Goal: Task Accomplishment & Management: Use online tool/utility

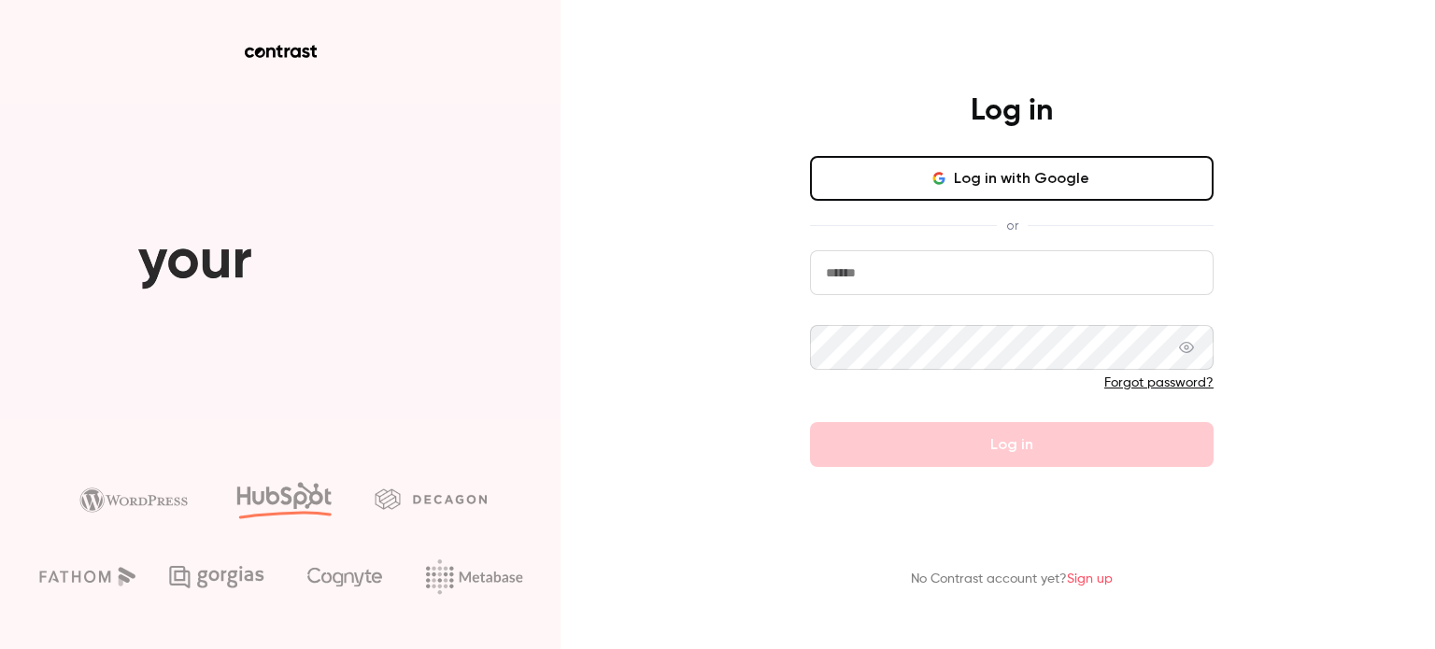
type input "**********"
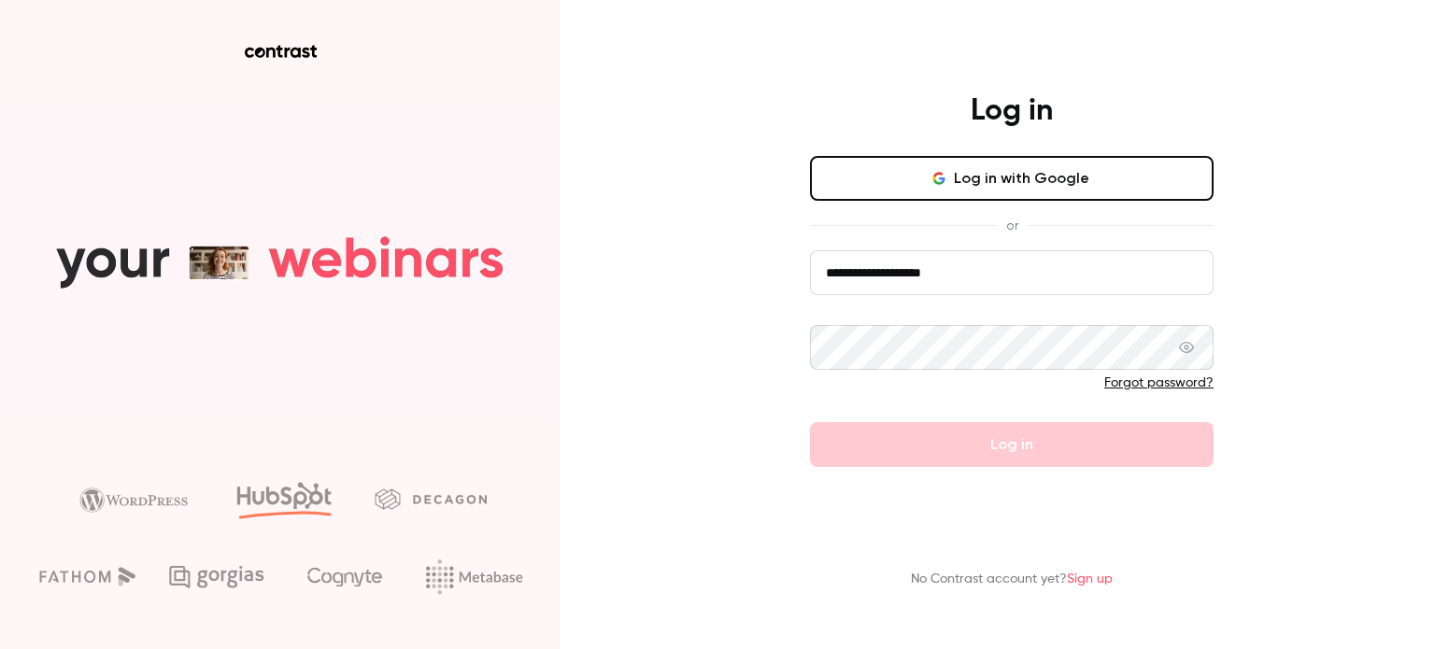
click at [954, 298] on form "**********" at bounding box center [1012, 358] width 404 height 217
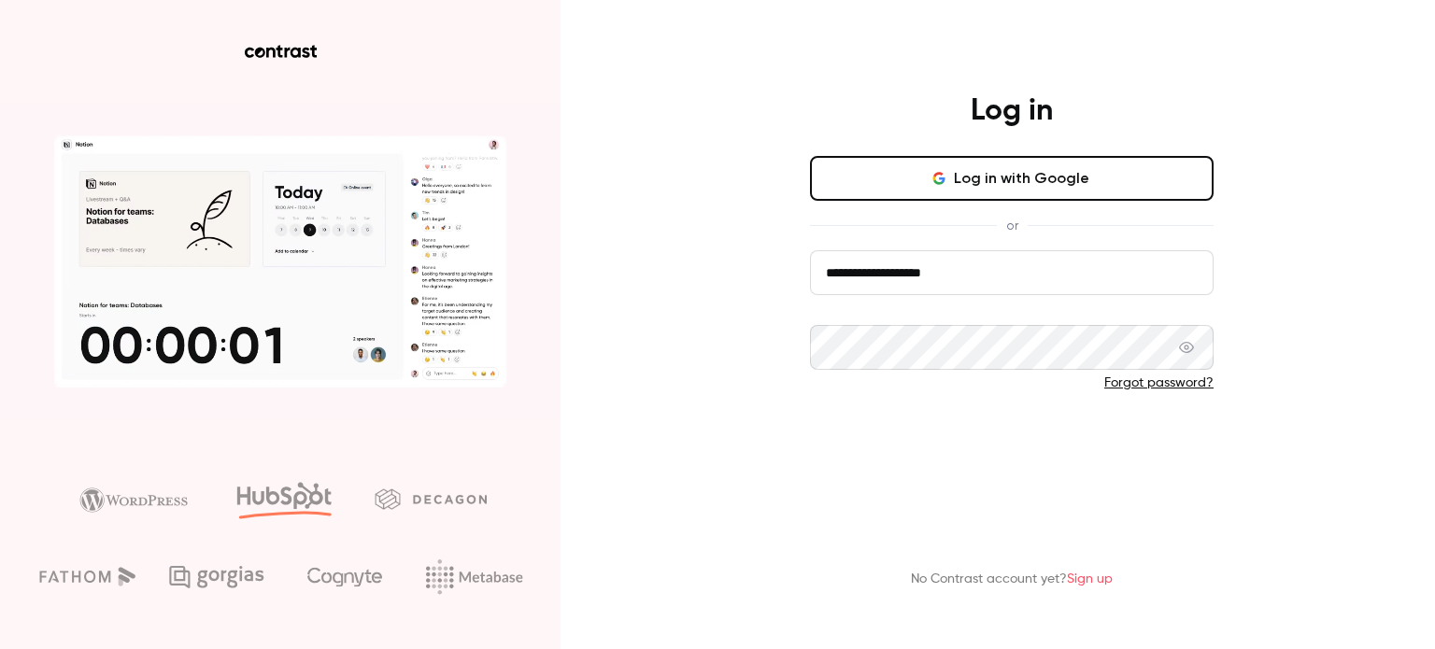
click at [922, 436] on button "Log in" at bounding box center [1012, 444] width 404 height 45
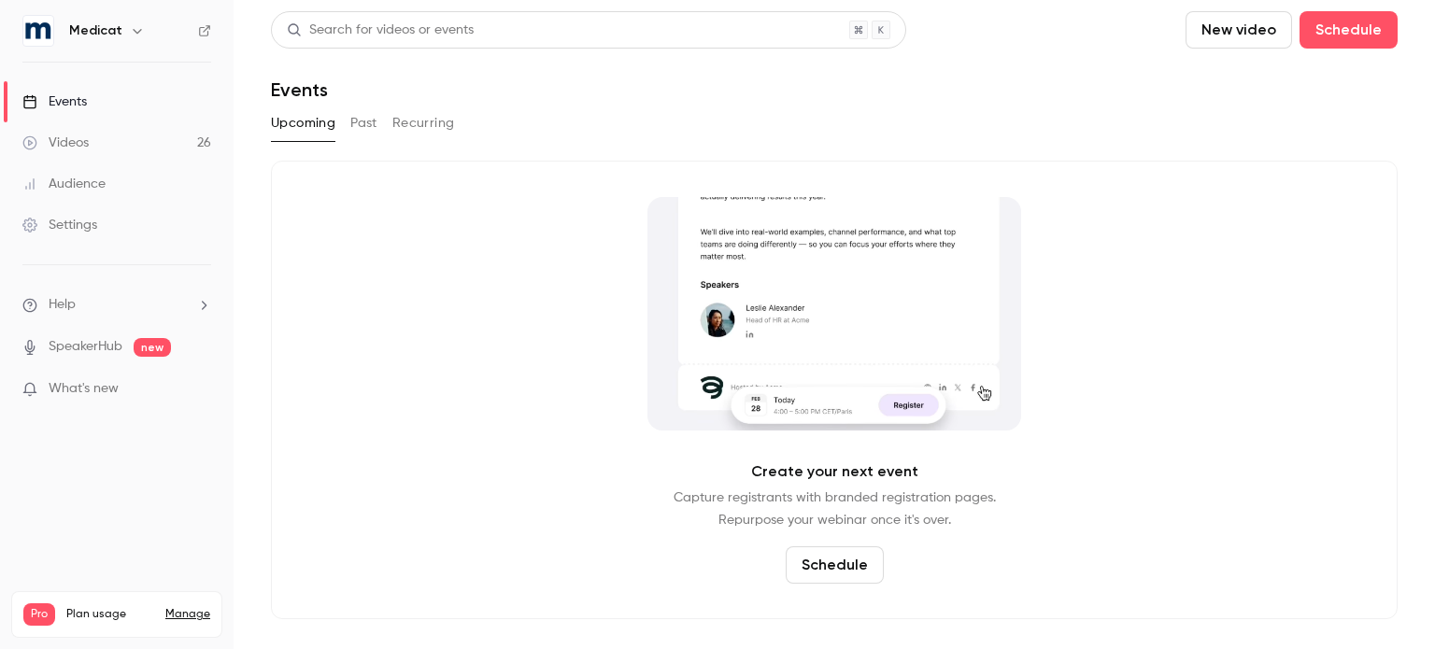
click at [364, 119] on button "Past" at bounding box center [363, 123] width 27 height 30
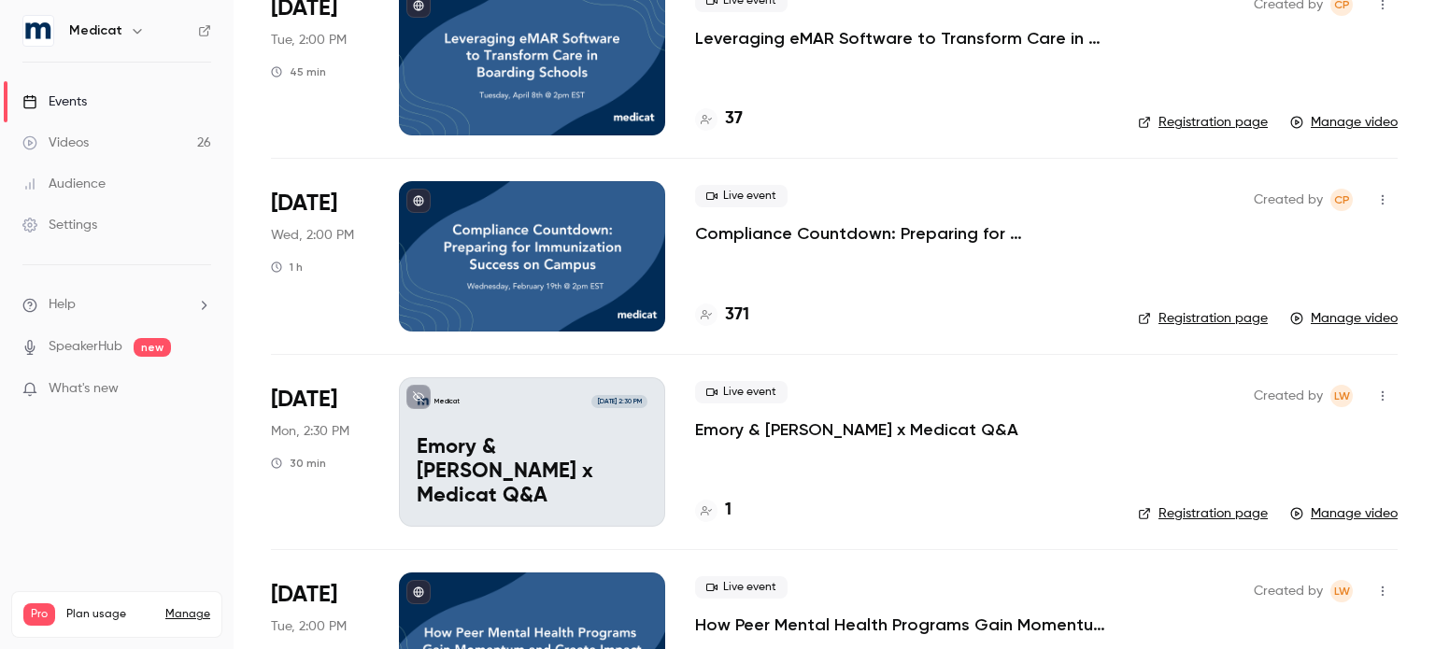
scroll to position [2117, 0]
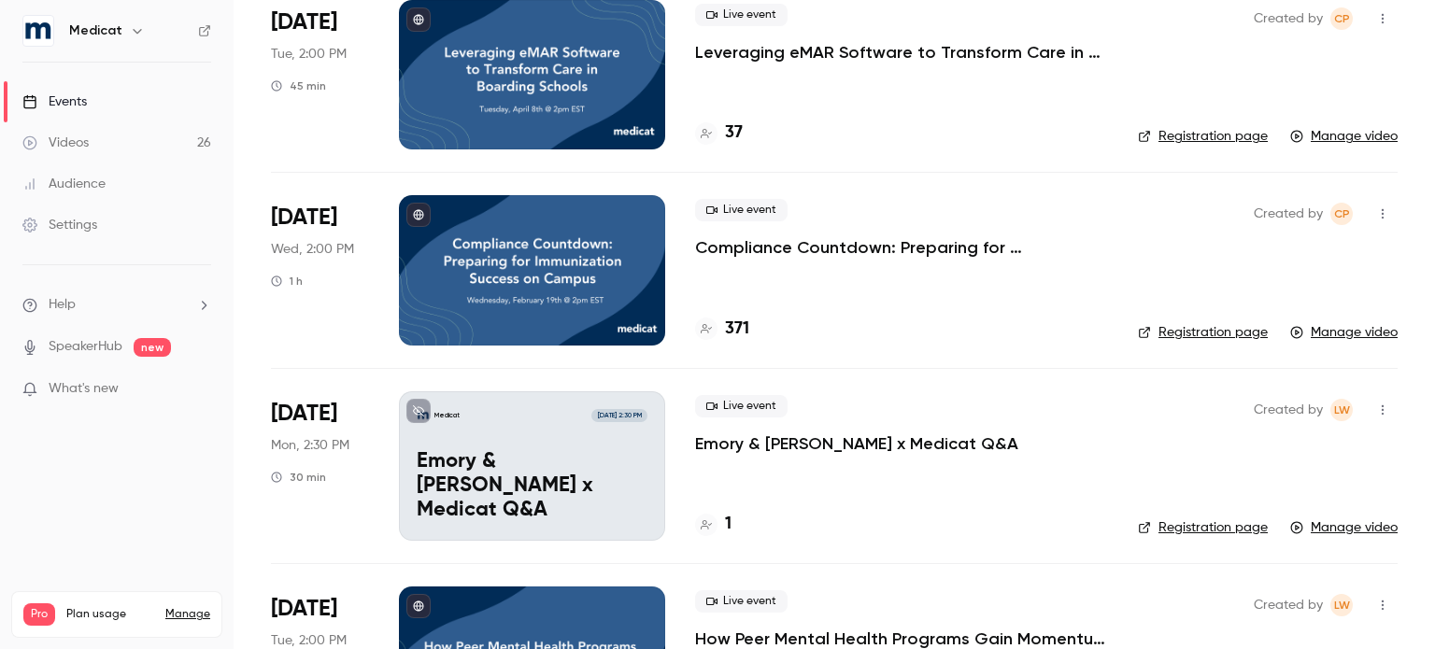
click at [592, 483] on p "Emory & [PERSON_NAME] x Medicat Q&A" at bounding box center [532, 486] width 231 height 72
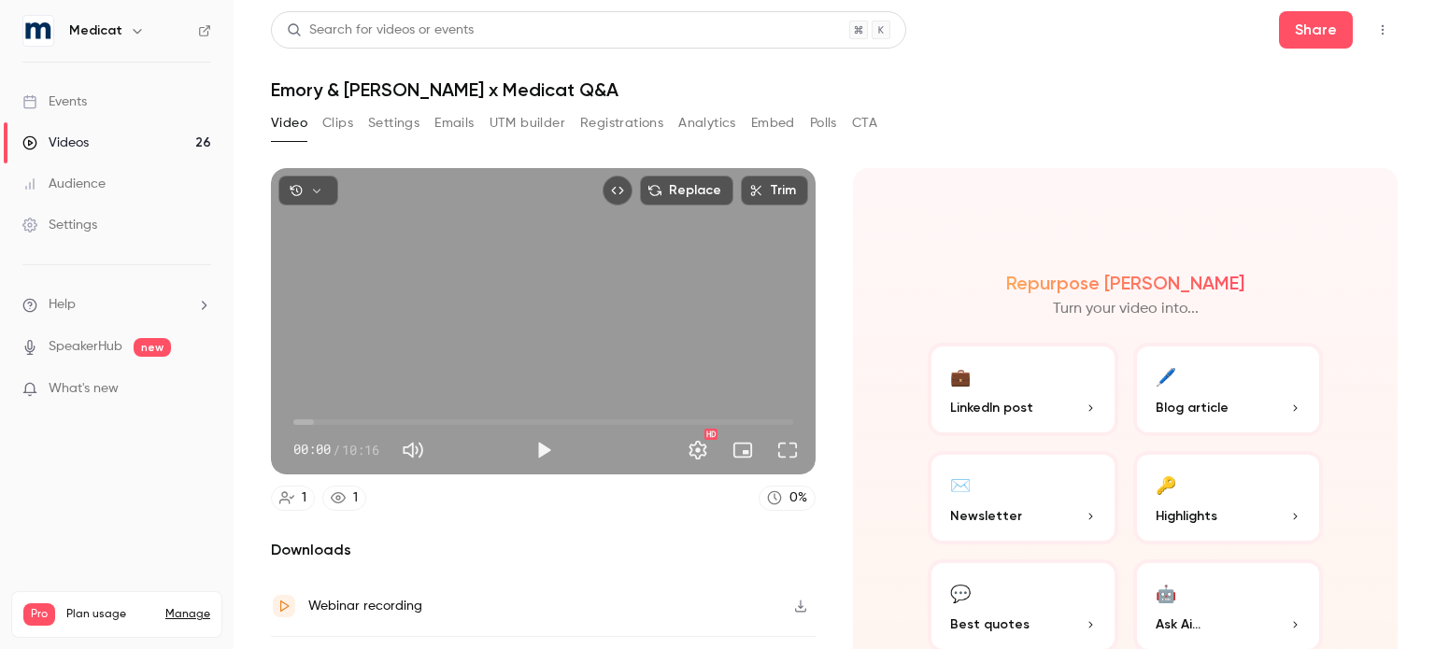
click at [340, 133] on button "Clips" at bounding box center [337, 123] width 31 height 30
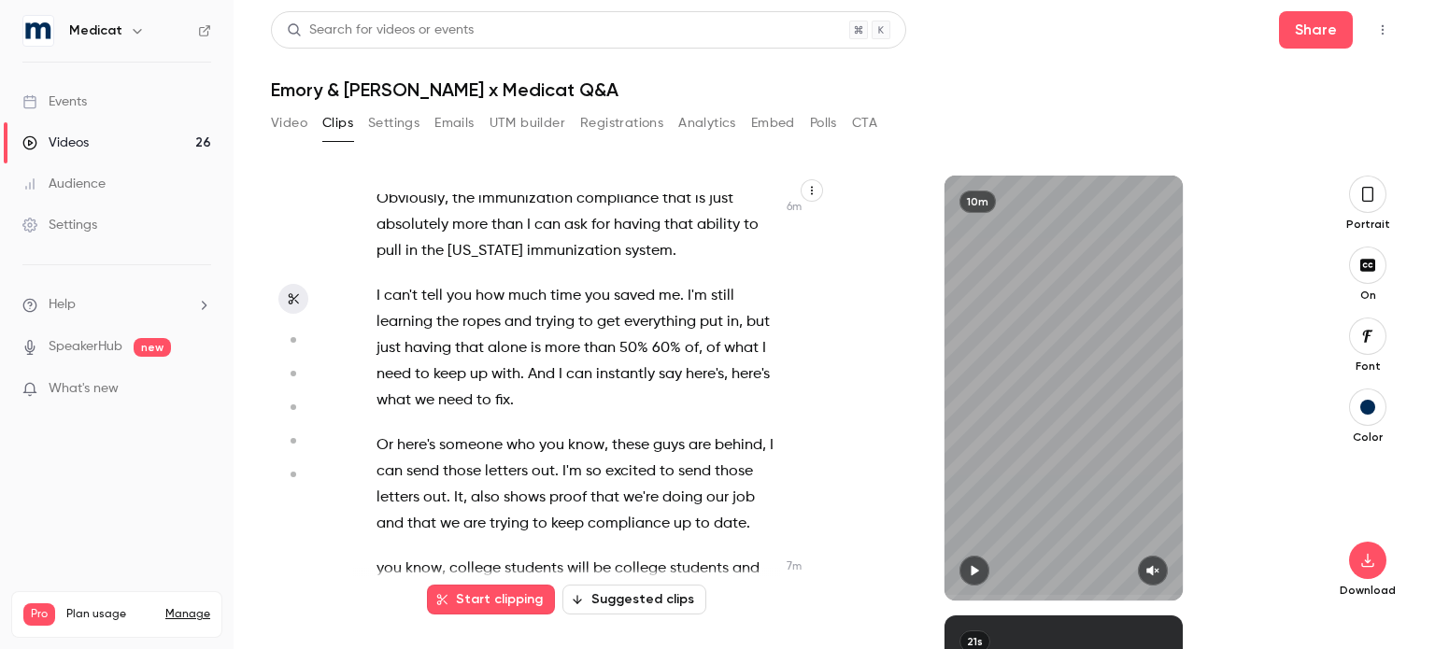
scroll to position [3536, 0]
click at [1372, 194] on icon "button" at bounding box center [1368, 194] width 11 height 15
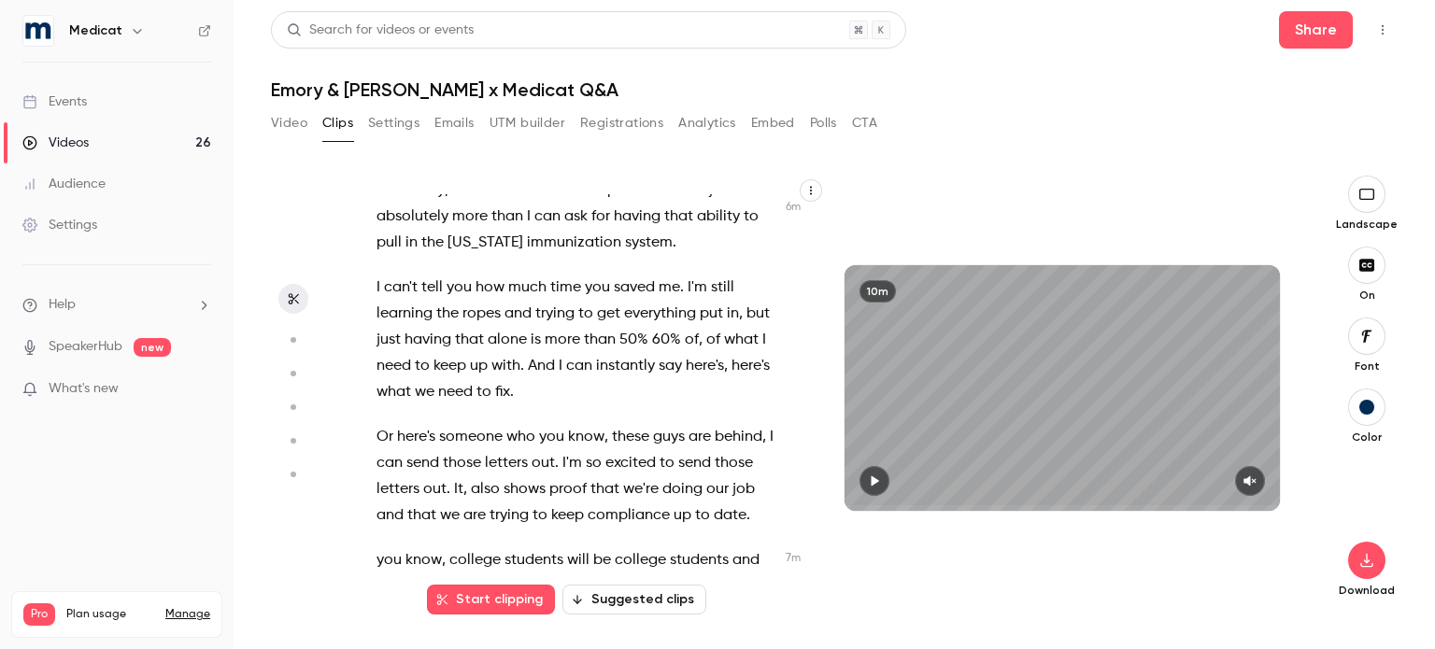
scroll to position [3543, 0]
click at [378, 291] on span "I" at bounding box center [379, 289] width 4 height 26
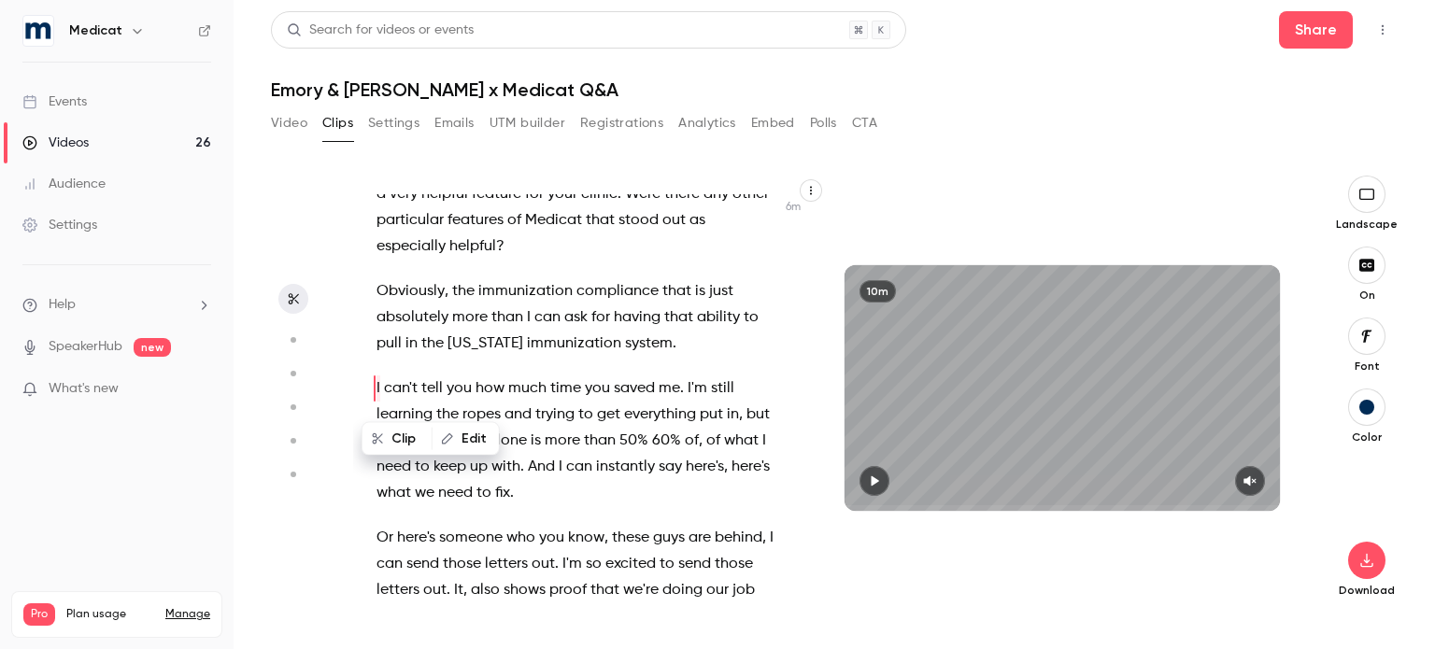
scroll to position [3433, 0]
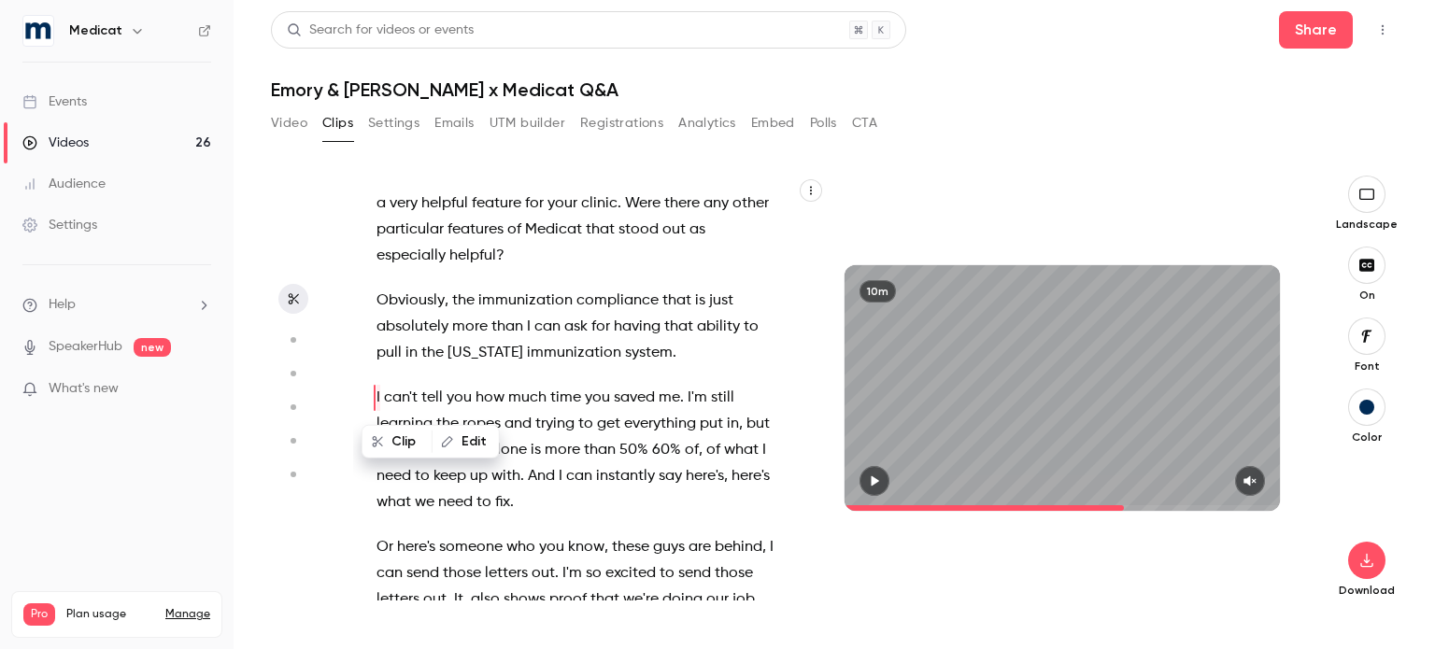
click at [1254, 481] on icon "button" at bounding box center [1250, 481] width 15 height 13
click at [867, 488] on button "button" at bounding box center [875, 481] width 30 height 30
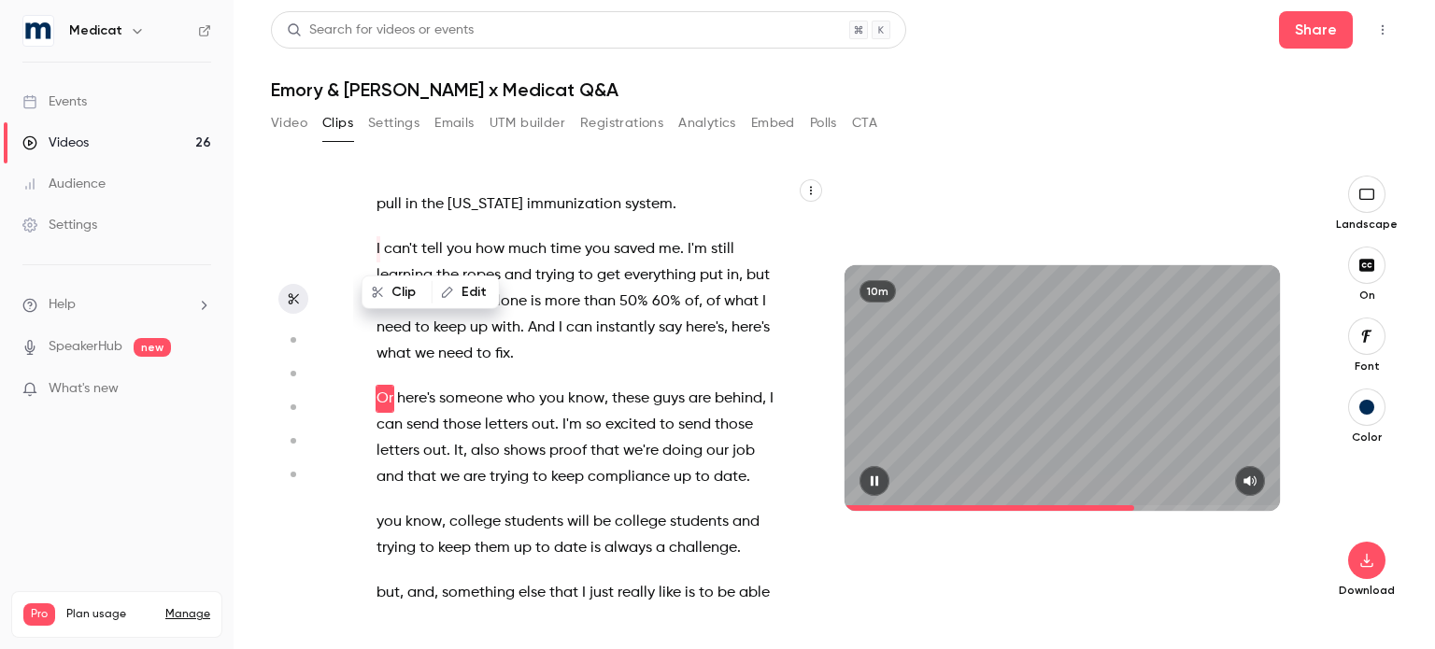
scroll to position [3583, 0]
click at [867, 489] on button "button" at bounding box center [875, 481] width 30 height 30
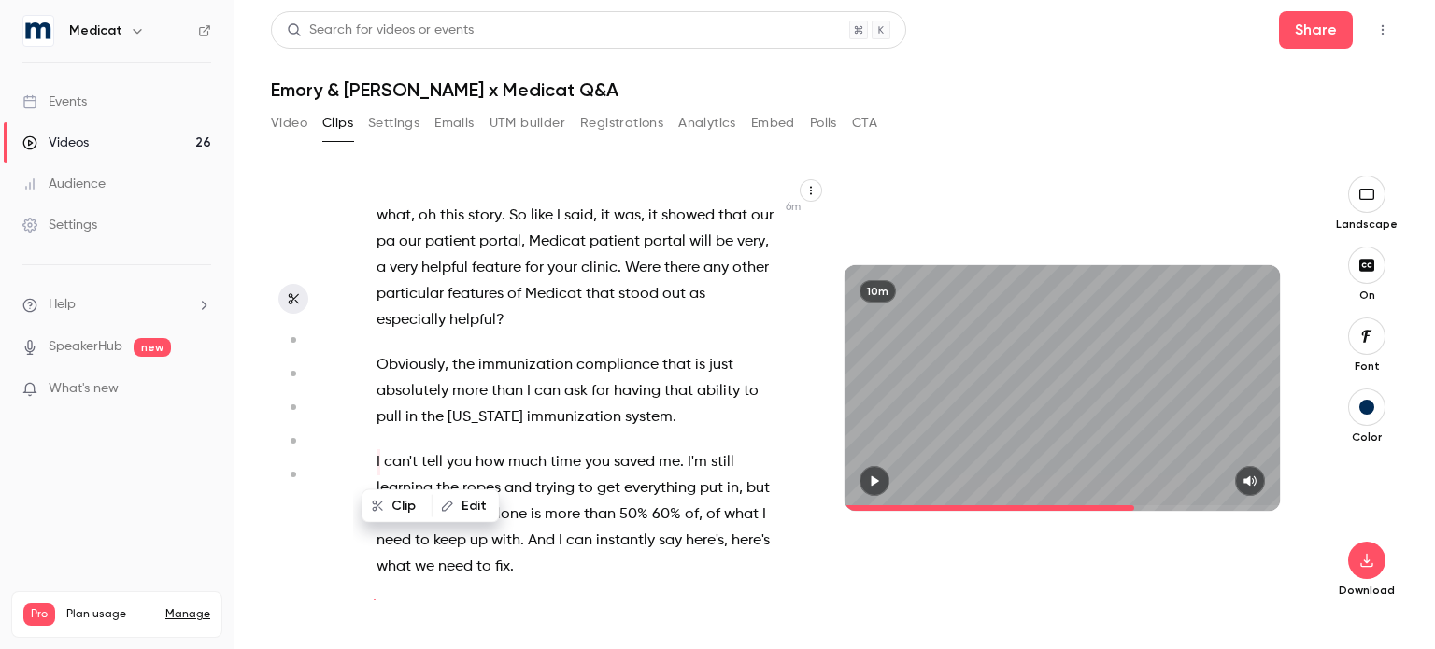
scroll to position [3370, 0]
click at [454, 361] on span "the" at bounding box center [463, 364] width 22 height 26
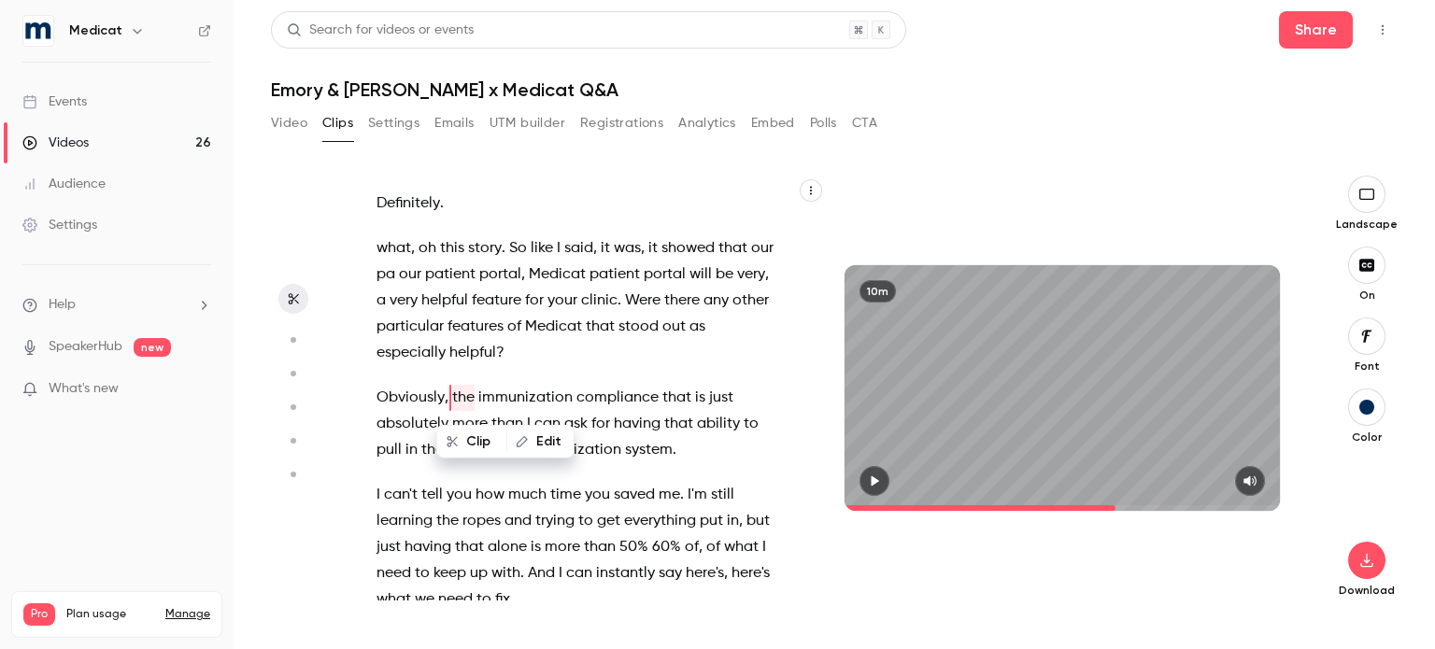
click at [863, 478] on button "button" at bounding box center [875, 481] width 30 height 30
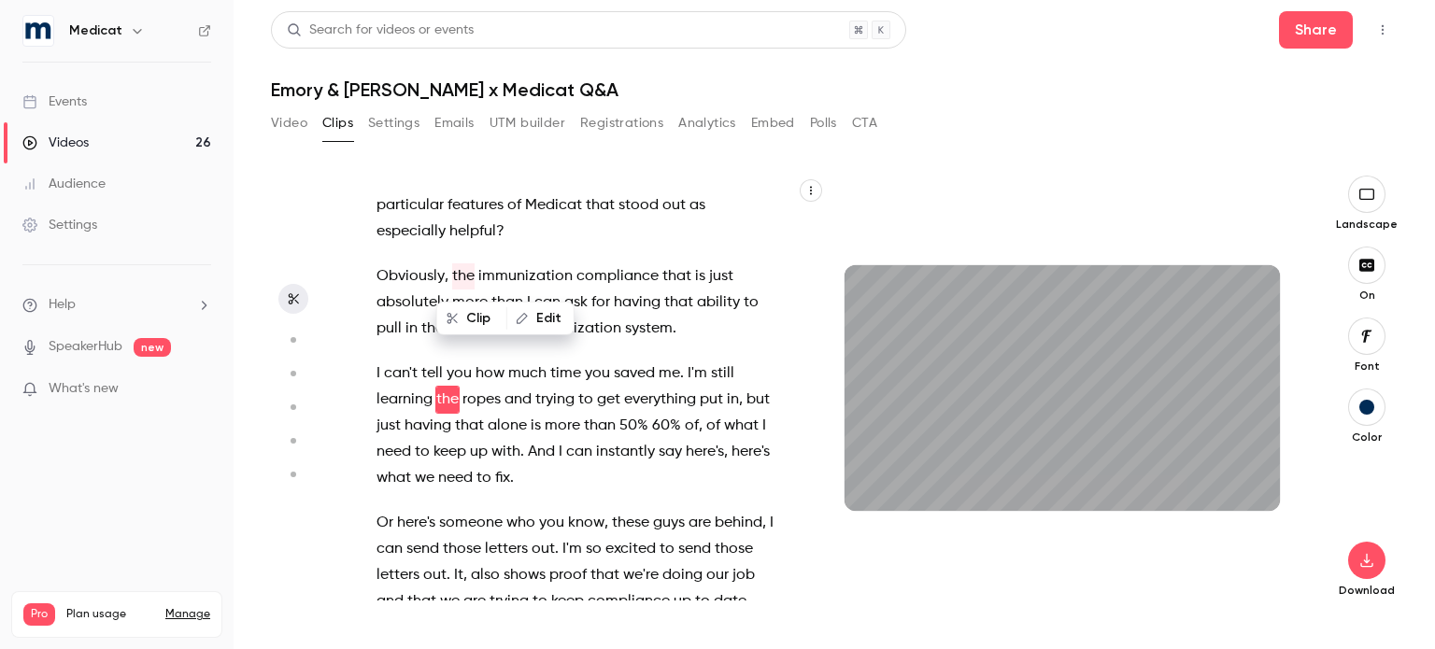
scroll to position [3460, 0]
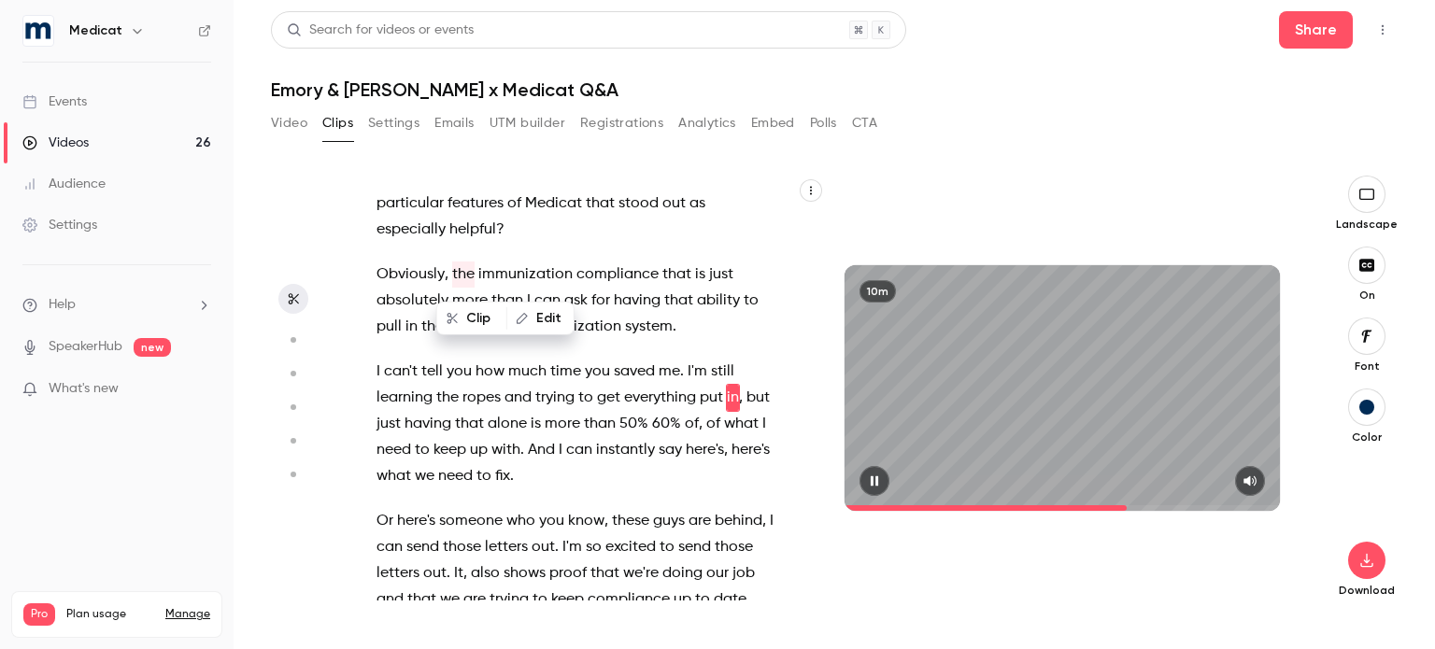
click at [894, 418] on div "10m" at bounding box center [1062, 387] width 435 height 245
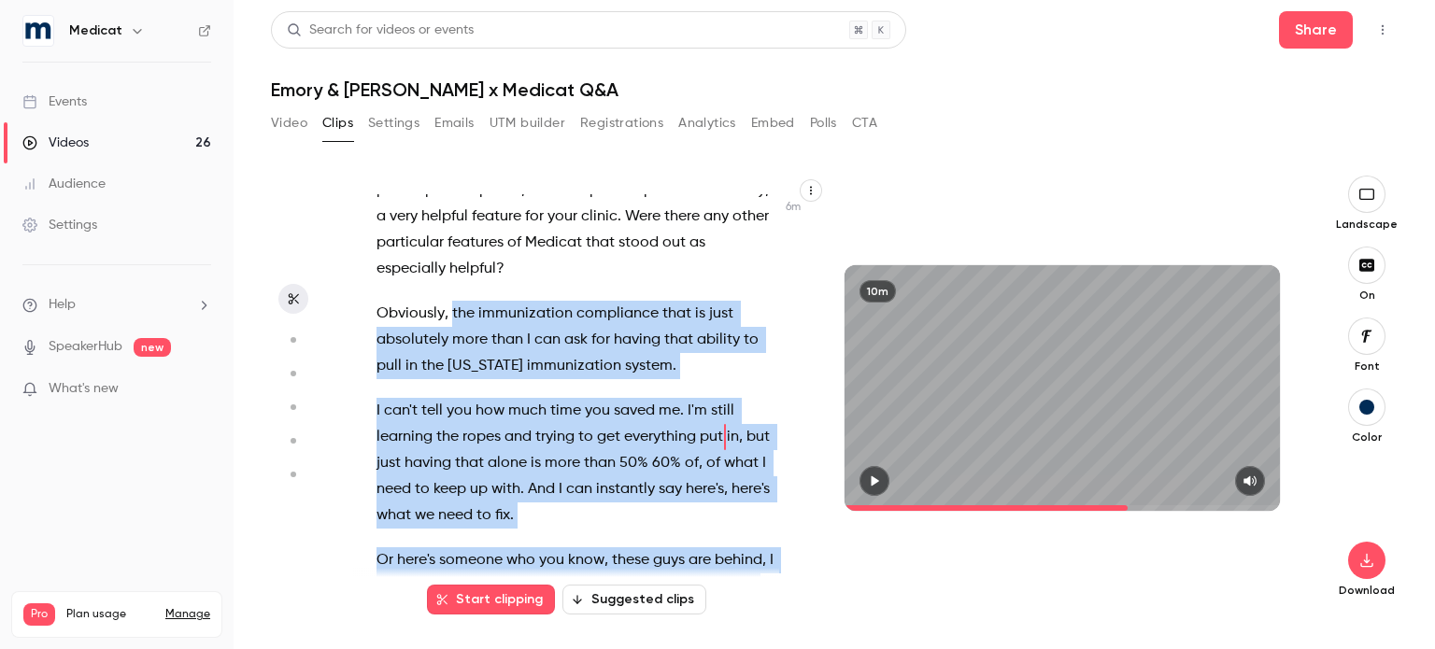
scroll to position [3452, 0]
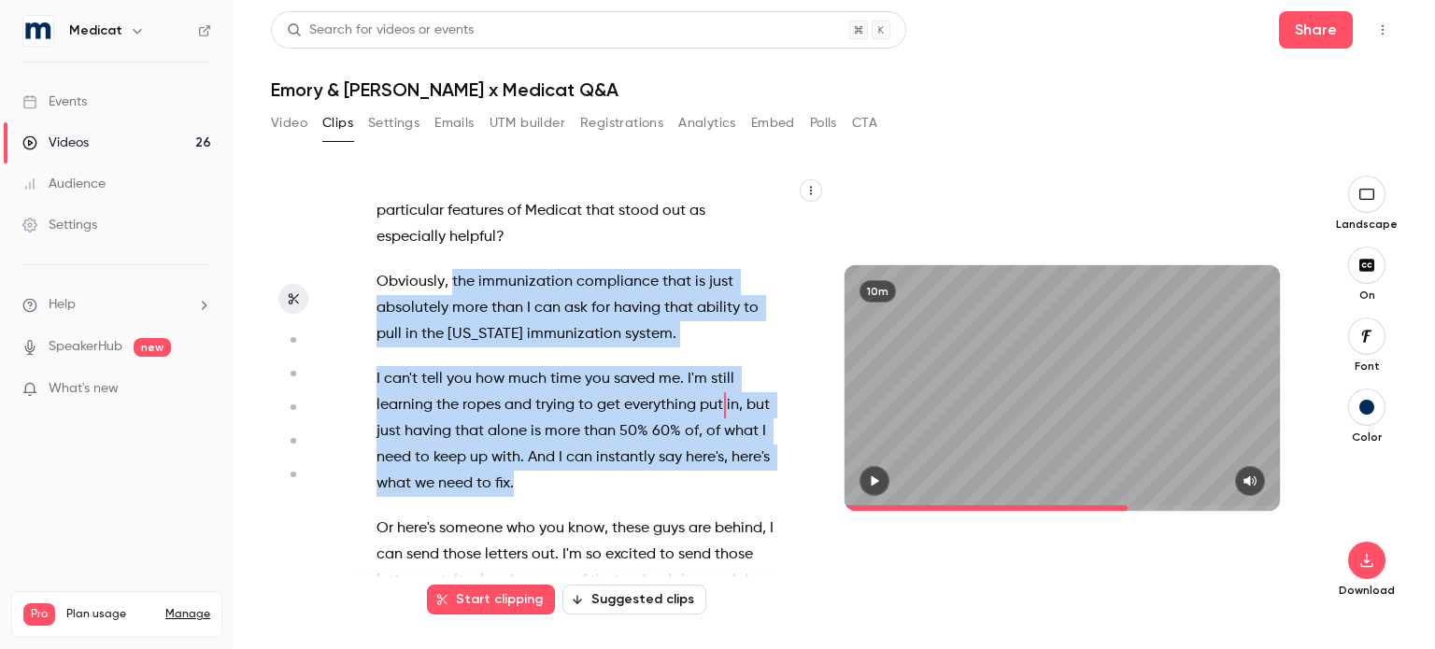
drag, startPoint x: 451, startPoint y: 407, endPoint x: 692, endPoint y: 477, distance: 249.9
click at [692, 477] on div "What prompted [PERSON_NAME] and [PERSON_NAME] to select Medicat's EHR for your …" at bounding box center [585, 397] width 464 height 407
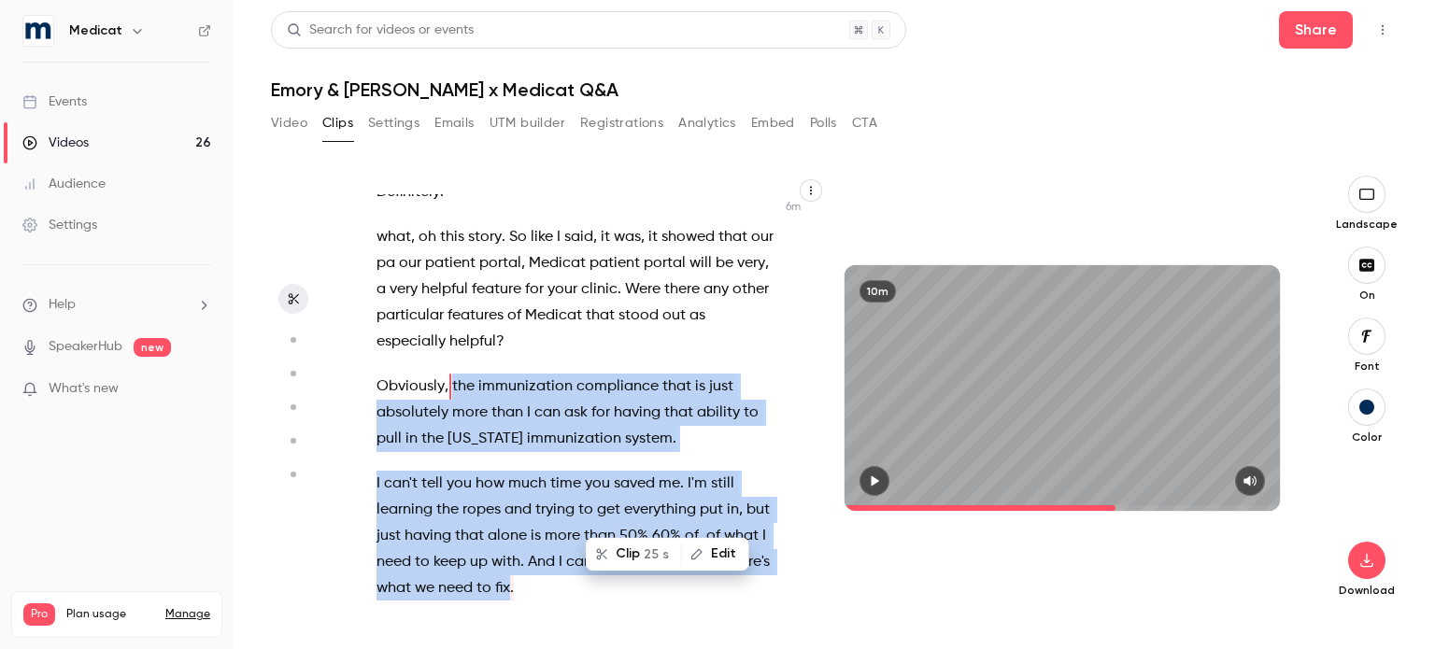
scroll to position [3336, 0]
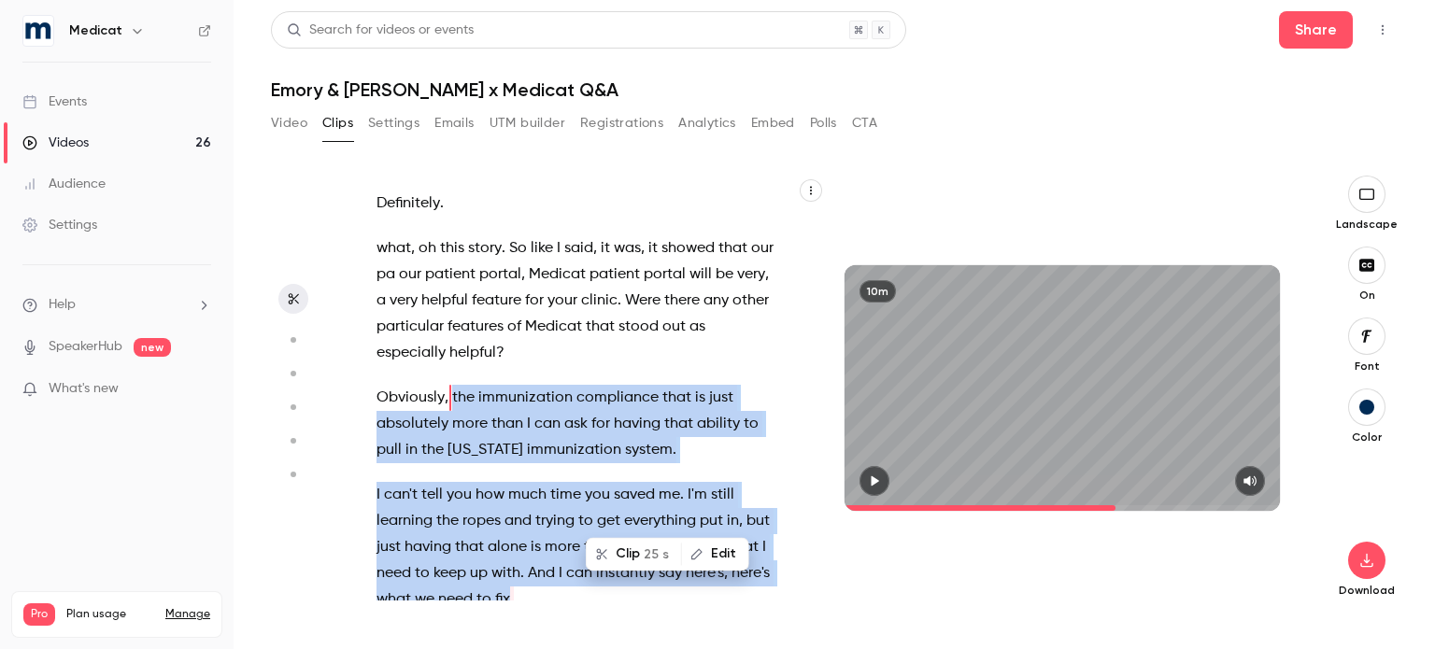
click at [624, 552] on button "Clip 25 s" at bounding box center [634, 554] width 93 height 30
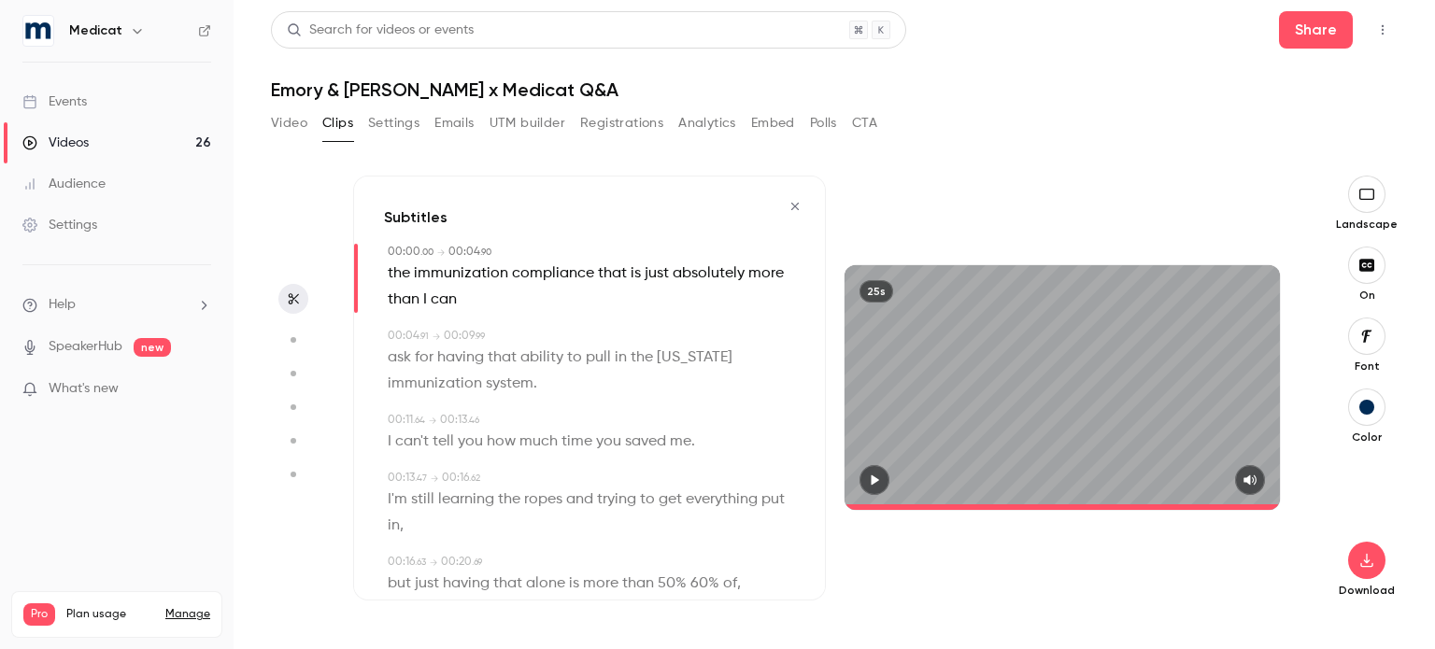
type input "*"
click at [406, 272] on span "the" at bounding box center [399, 274] width 22 height 26
click at [401, 309] on button "Edit" at bounding box center [393, 309] width 64 height 30
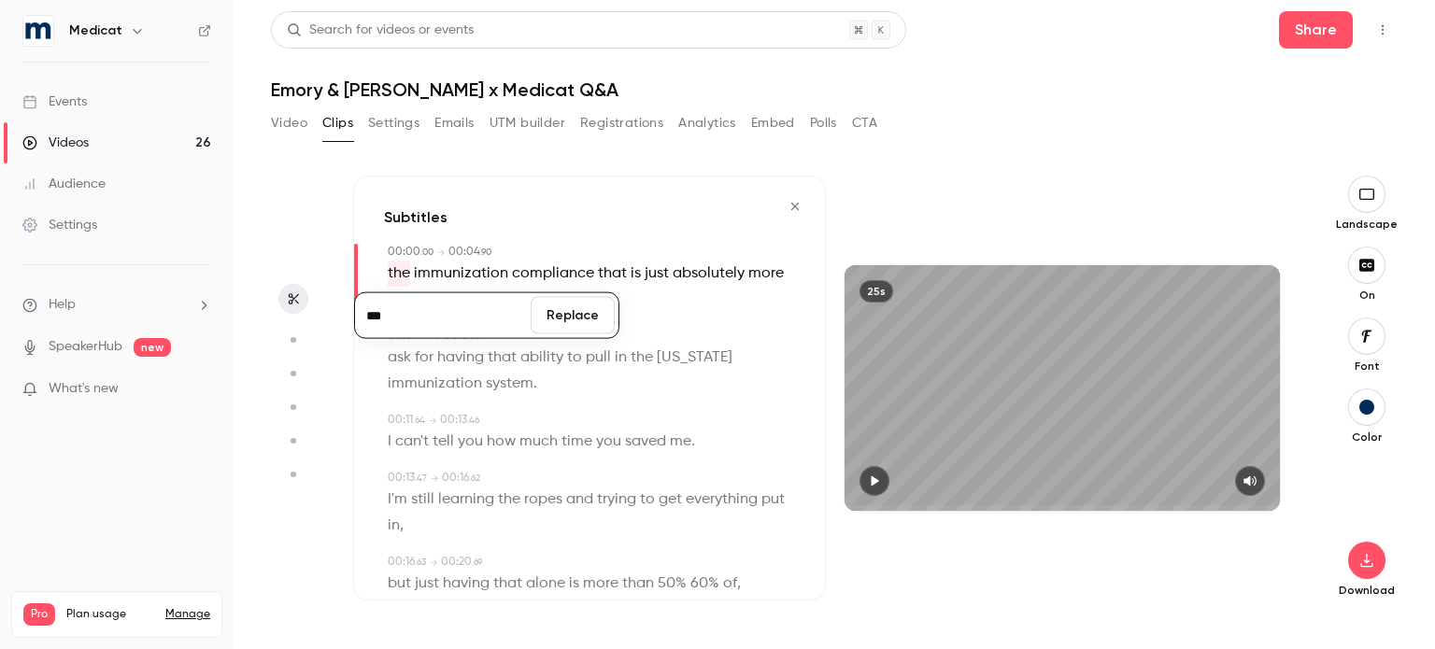
type input "***"
click at [586, 325] on button "Replace" at bounding box center [573, 315] width 84 height 37
click at [545, 272] on span "compliance" at bounding box center [556, 274] width 82 height 26
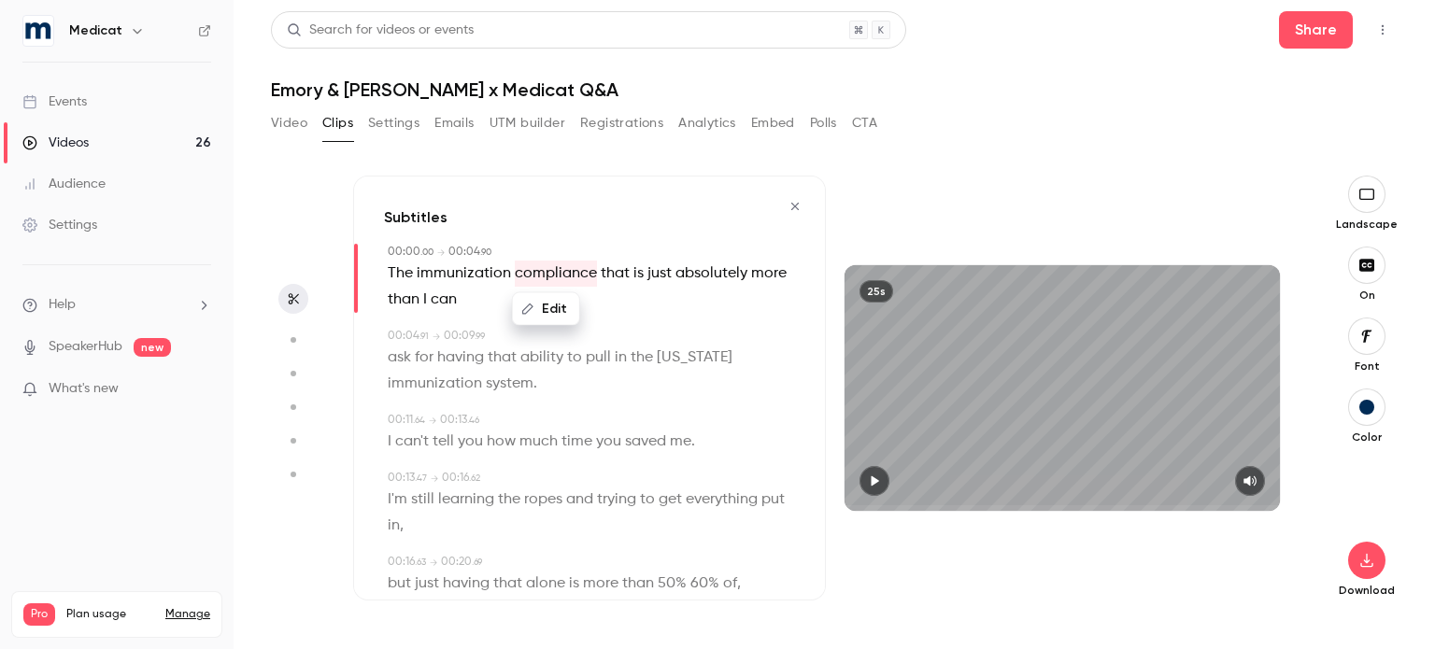
click at [550, 312] on button "Edit" at bounding box center [546, 309] width 64 height 30
click at [538, 329] on input "**********" at bounding box center [510, 315] width 168 height 37
type input "**********"
click at [648, 317] on button "Replace" at bounding box center [640, 315] width 84 height 37
click at [613, 271] on span "that" at bounding box center [618, 274] width 29 height 26
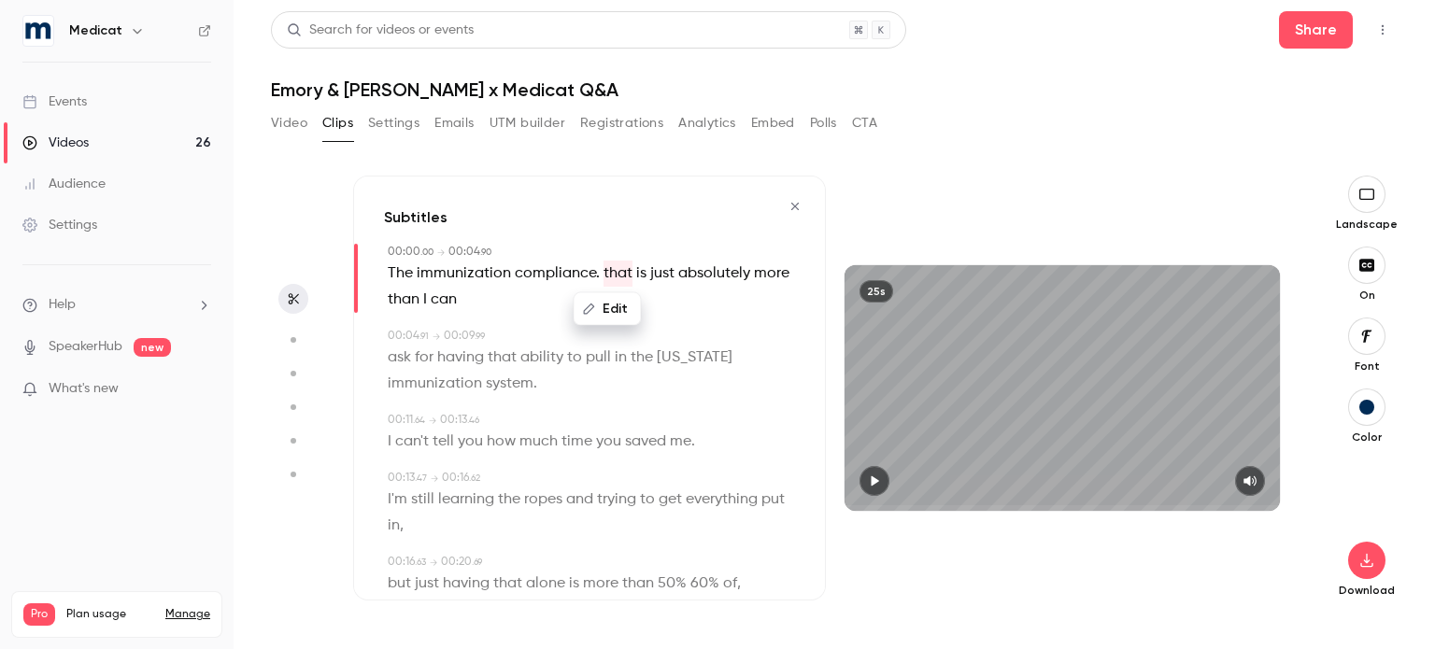
click at [608, 297] on button "Edit" at bounding box center [607, 309] width 64 height 30
type input "****"
click at [721, 320] on button "Replace" at bounding box center [702, 315] width 84 height 37
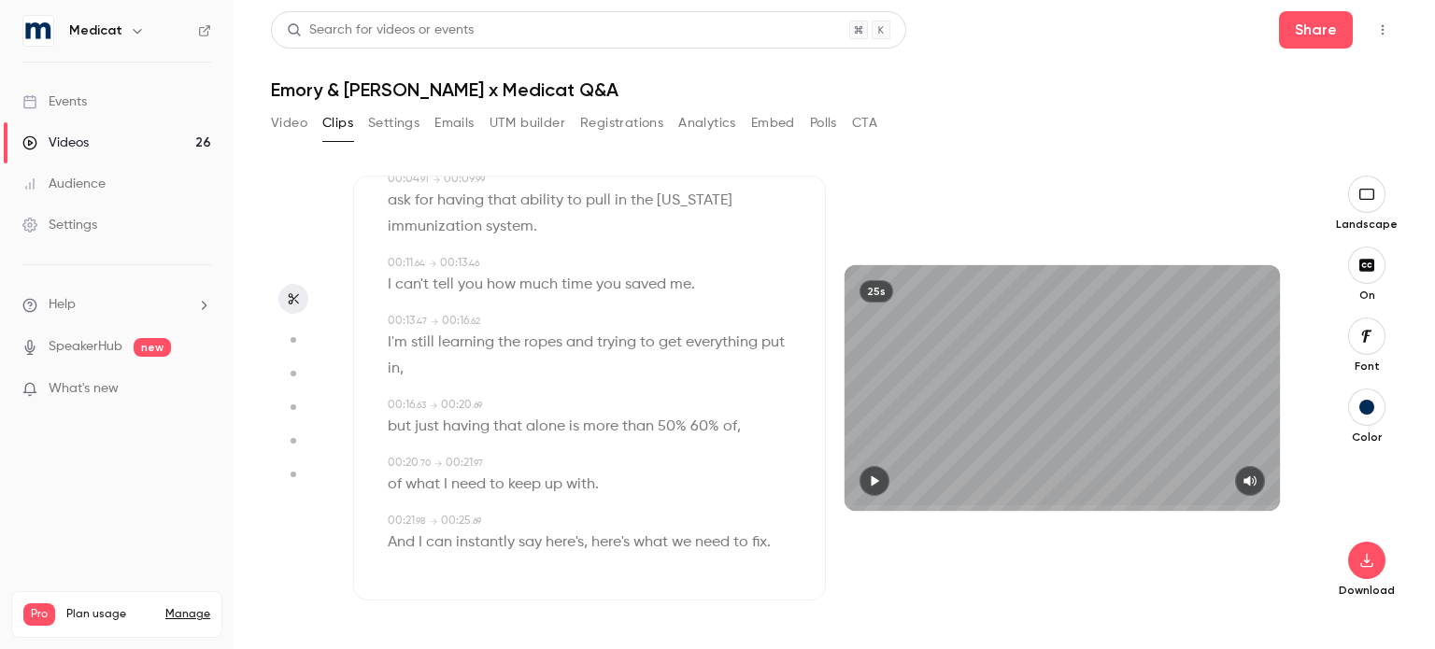
scroll to position [157, 0]
drag, startPoint x: 548, startPoint y: 543, endPoint x: 587, endPoint y: 548, distance: 39.5
click at [587, 548] on p "And I can instantly say here's , here's what we need to fix ." at bounding box center [579, 543] width 383 height 26
type input "**"
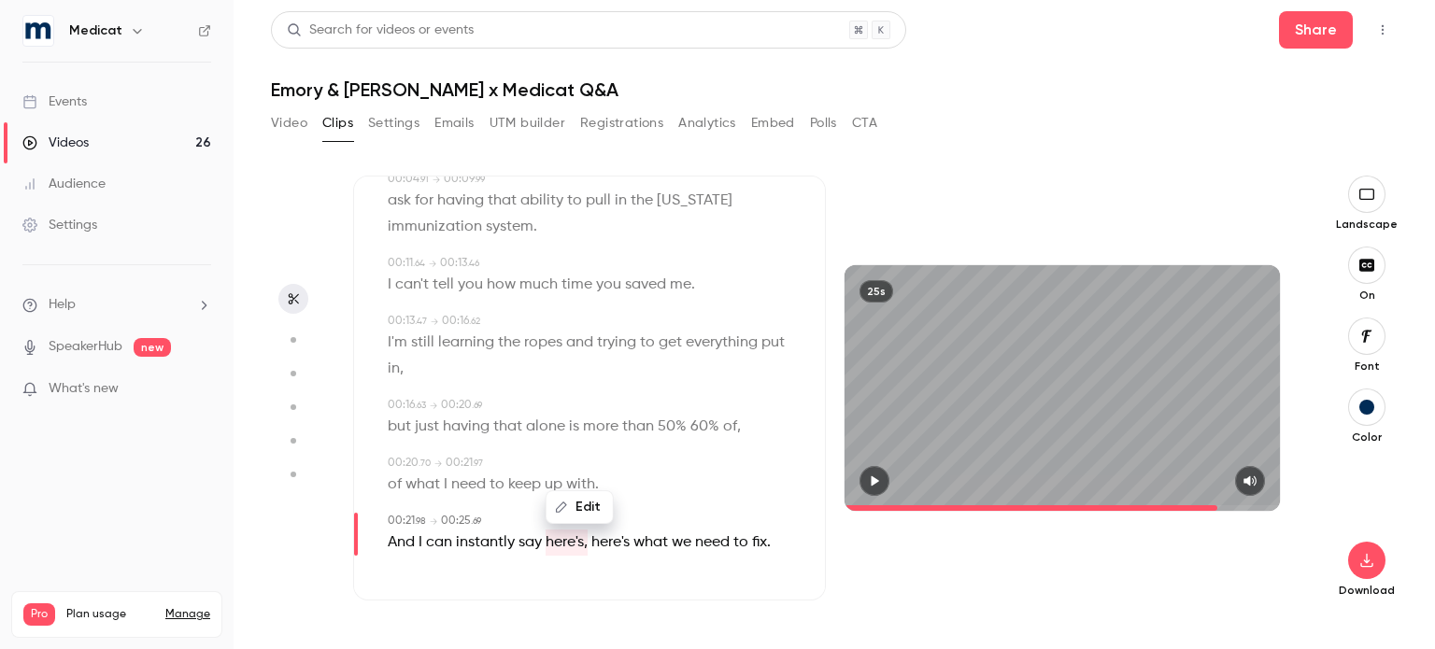
click at [582, 509] on button "Edit" at bounding box center [580, 507] width 64 height 30
click at [696, 490] on button "Replace" at bounding box center [674, 500] width 84 height 37
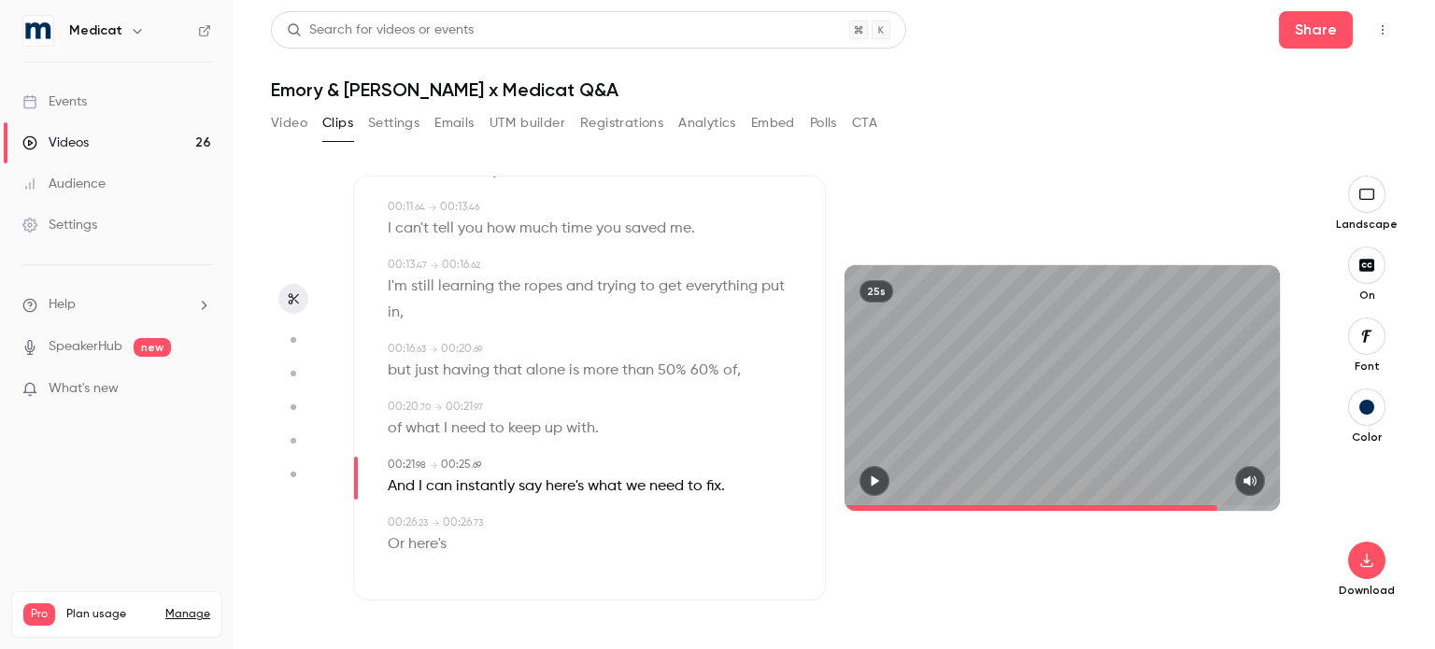
scroll to position [215, 0]
click at [856, 506] on span at bounding box center [1031, 509] width 373 height 6
click at [873, 479] on icon "button" at bounding box center [875, 481] width 7 height 10
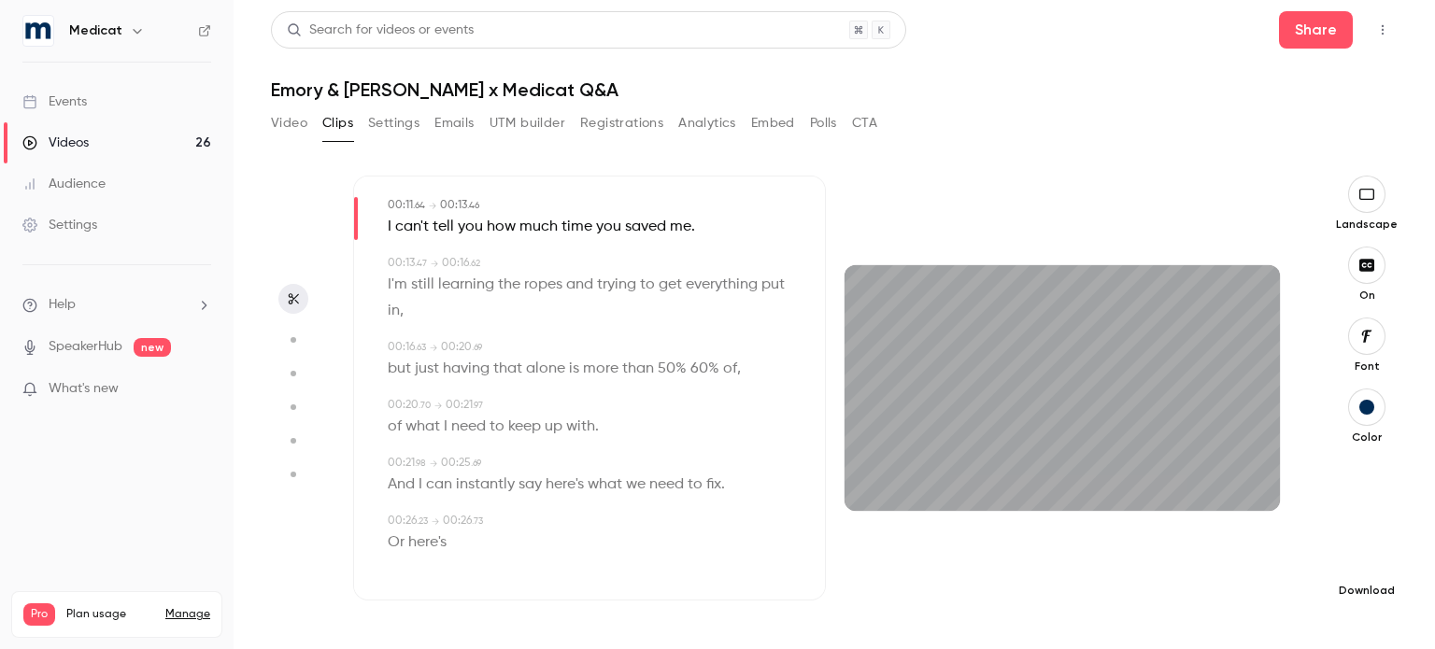
click at [1372, 564] on icon "button" at bounding box center [1367, 560] width 22 height 15
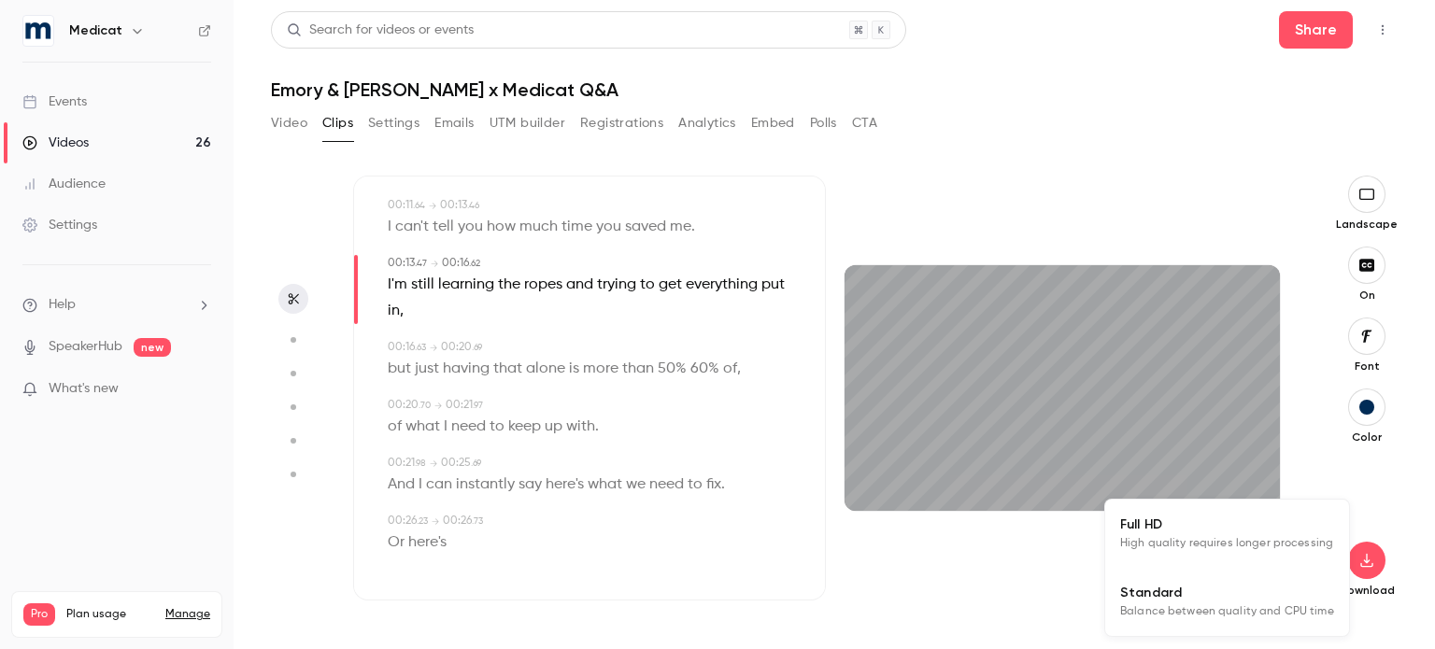
click at [1188, 596] on span "Standard" at bounding box center [1227, 593] width 214 height 20
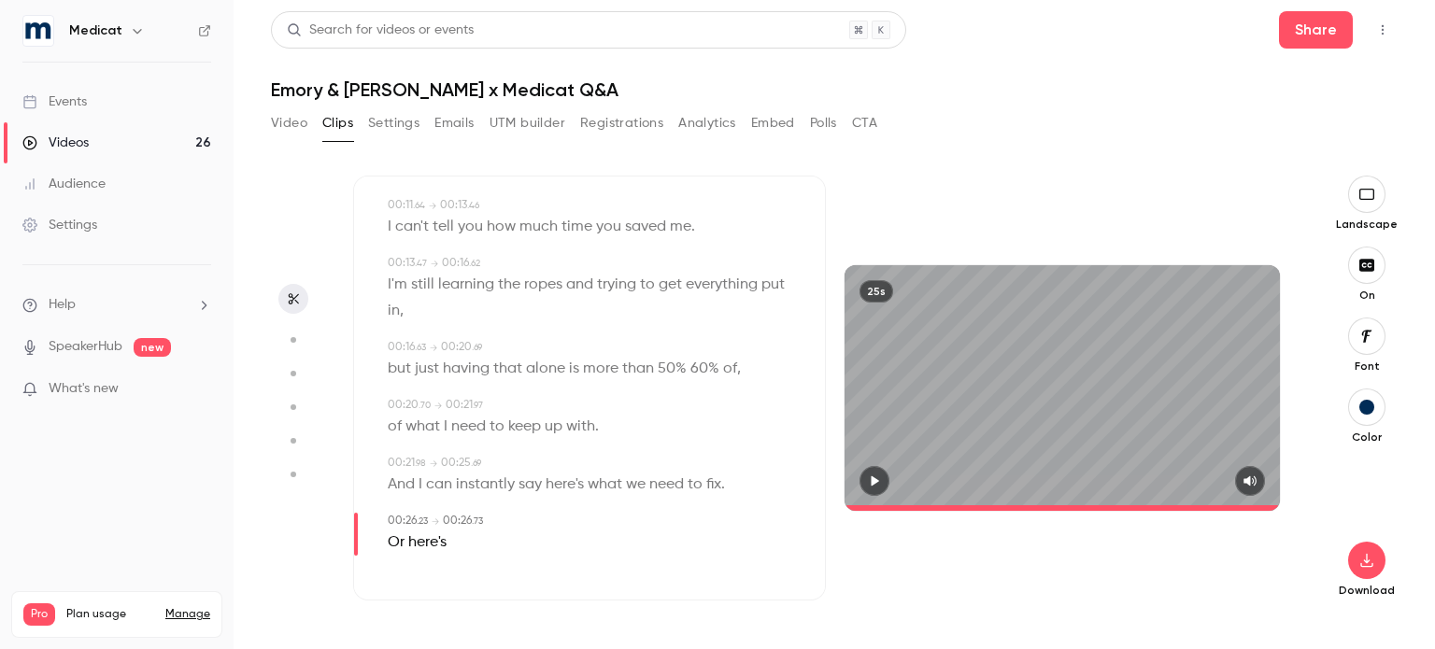
type input "****"
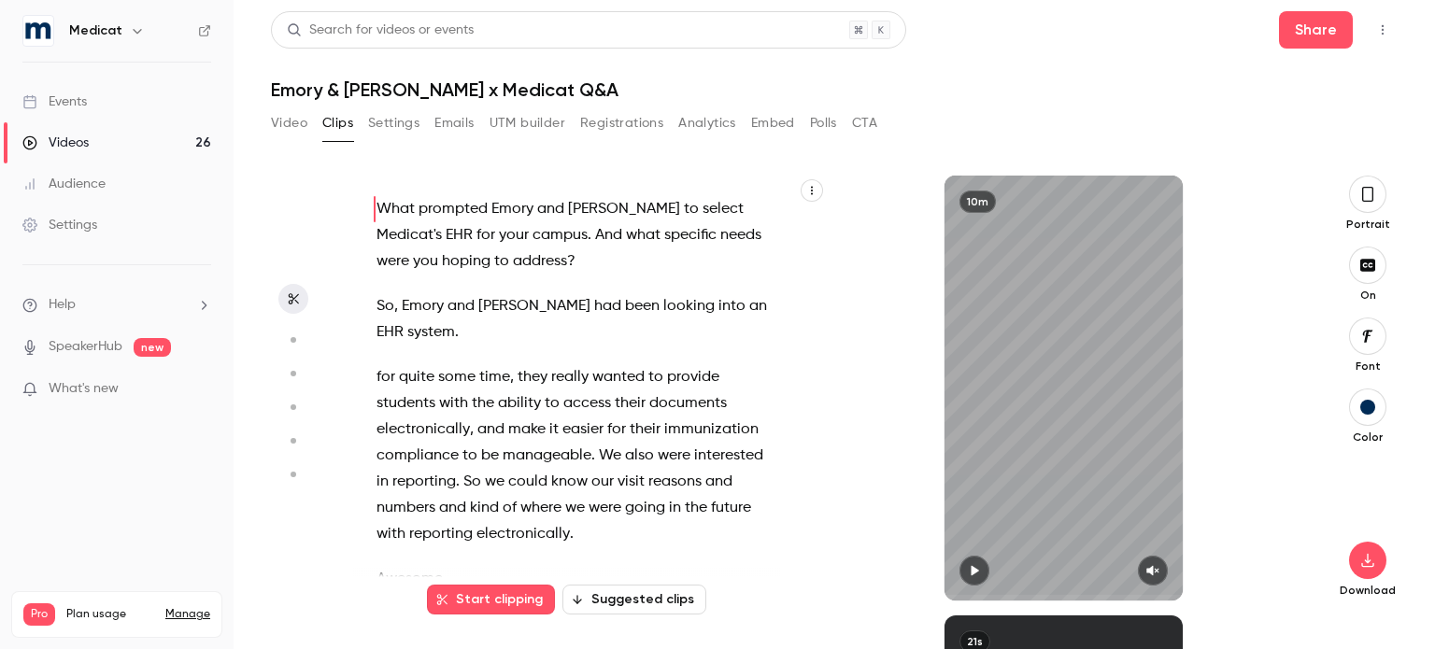
click at [1364, 203] on icon "button" at bounding box center [1368, 194] width 15 height 21
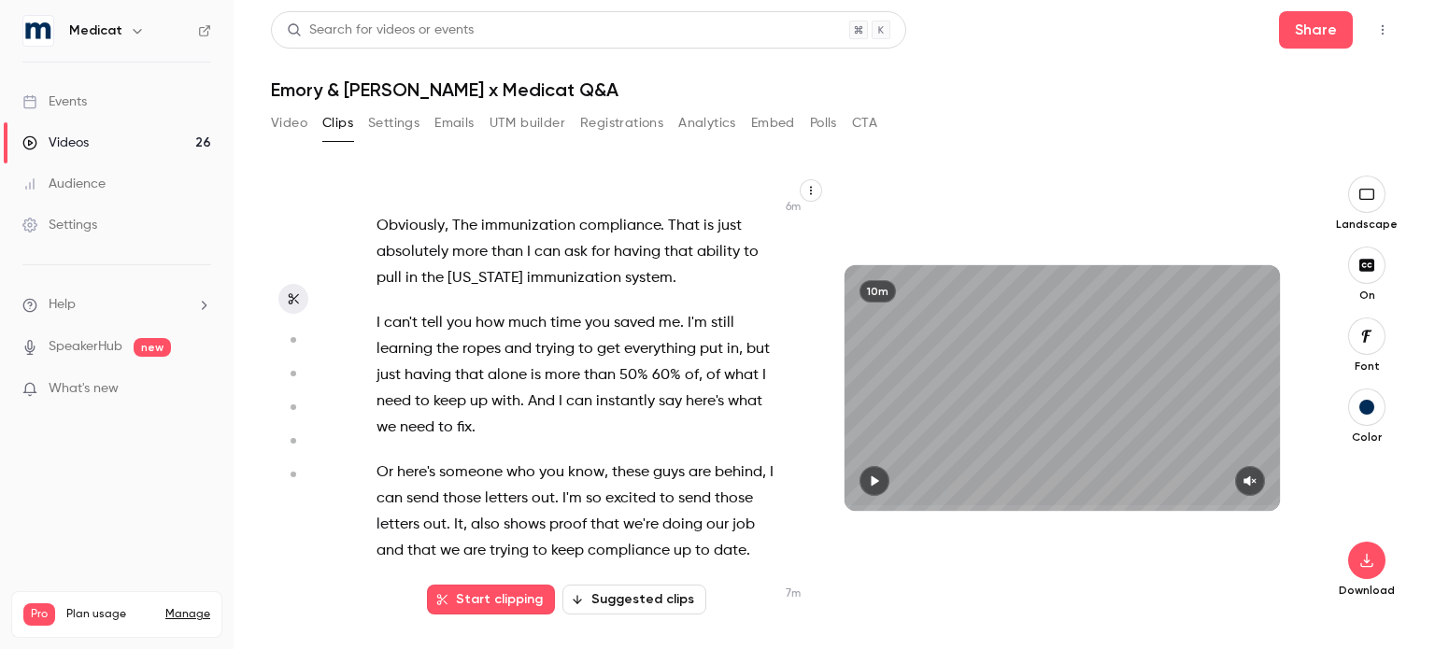
scroll to position [3512, 0]
